Goal: Task Accomplishment & Management: Manage account settings

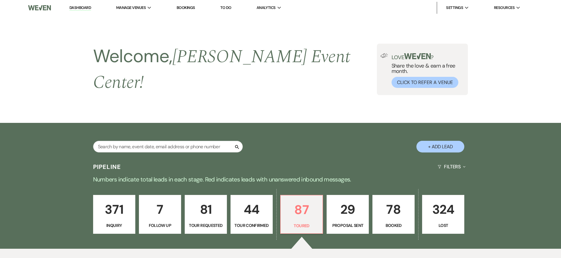
select select "5"
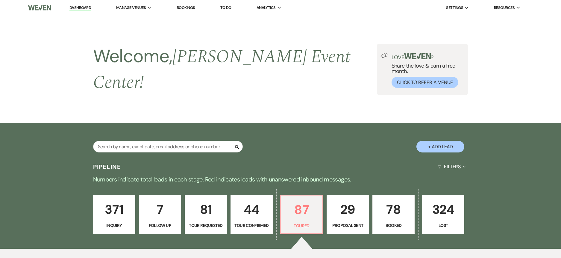
select select "5"
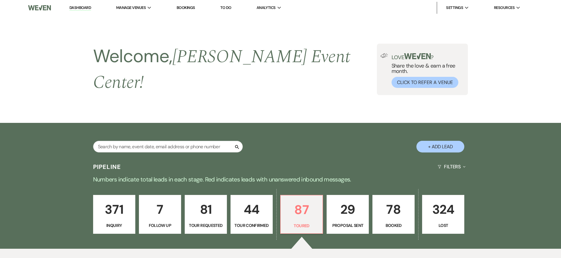
select select "5"
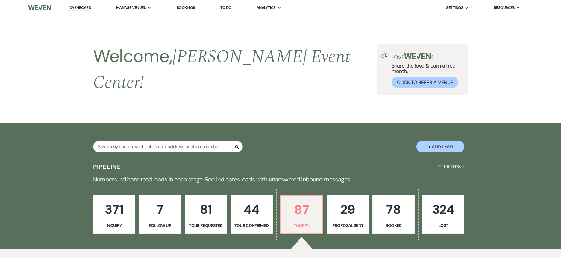
select select "5"
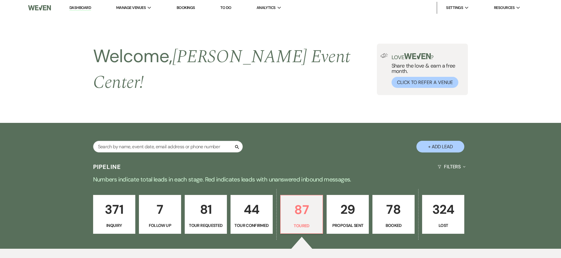
select select "5"
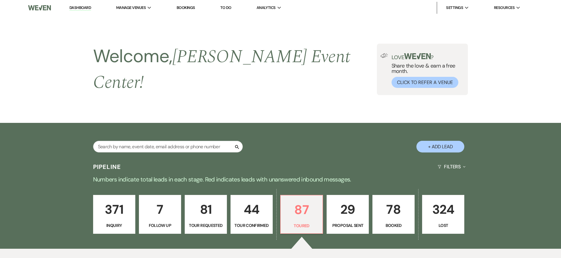
select select "5"
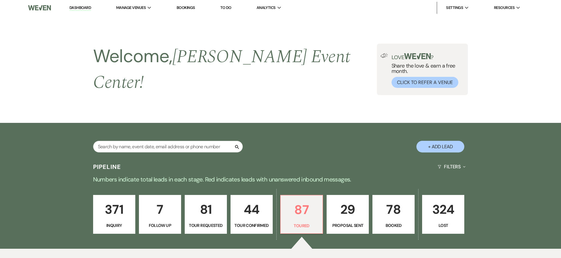
select select "5"
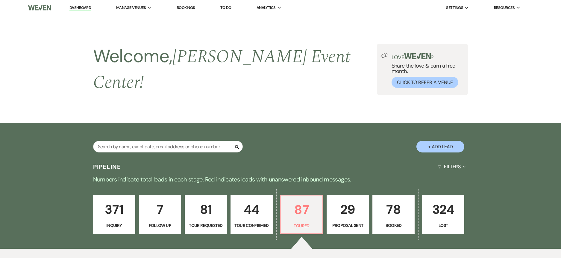
select select "5"
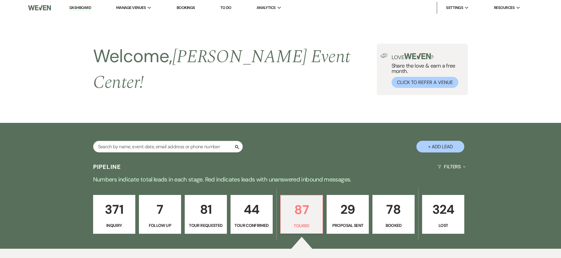
select select "5"
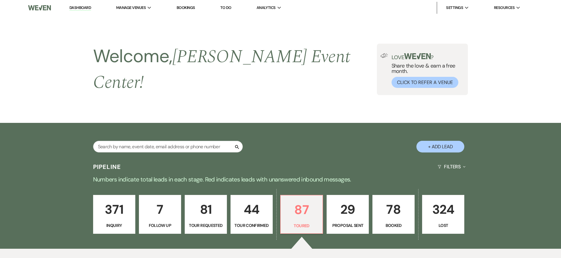
select select "5"
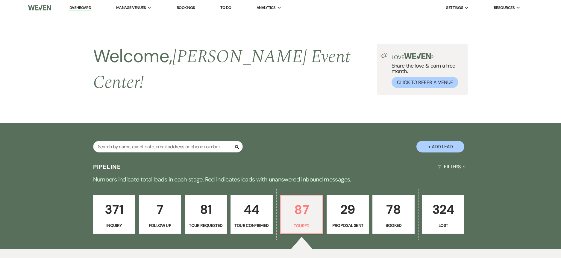
select select "5"
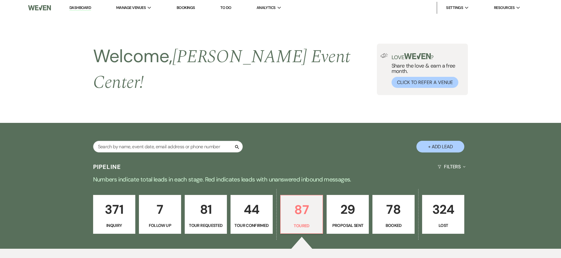
select select "5"
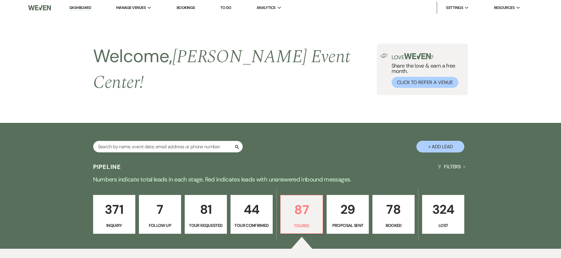
select select "5"
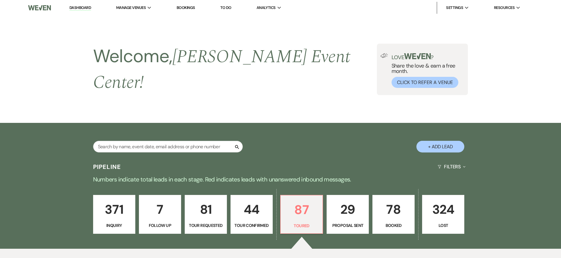
select select "5"
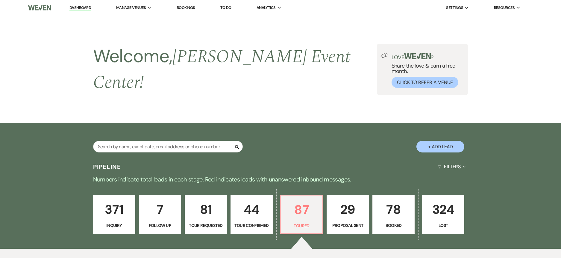
select select "5"
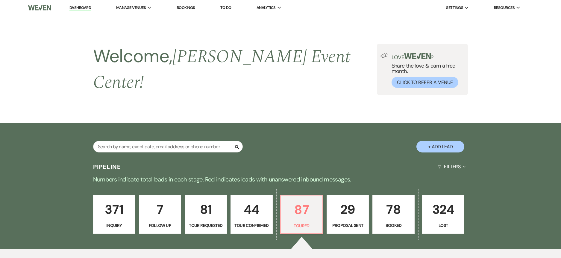
select select "5"
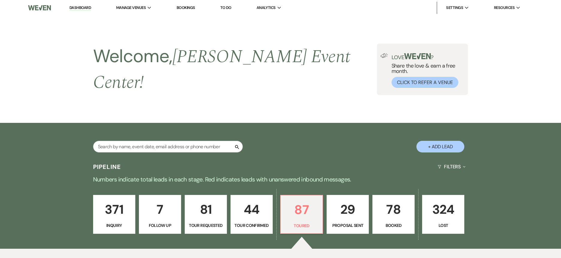
select select "5"
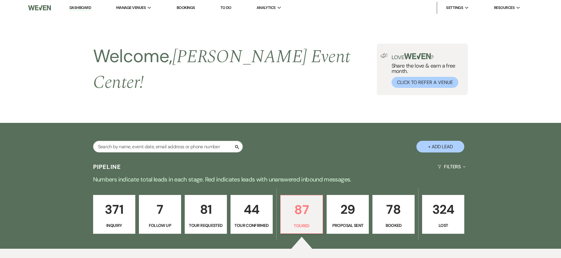
select select "5"
